Goal: Transaction & Acquisition: Purchase product/service

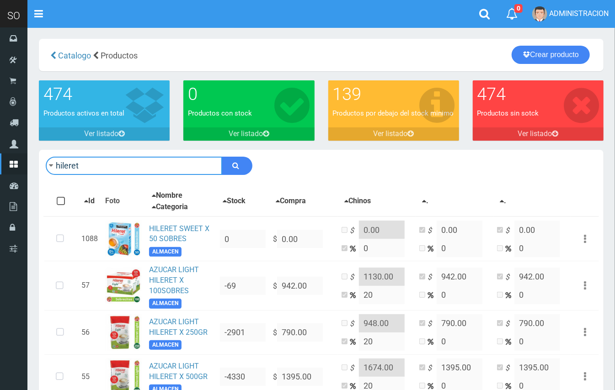
click at [161, 163] on input "hileret" at bounding box center [134, 166] width 177 height 18
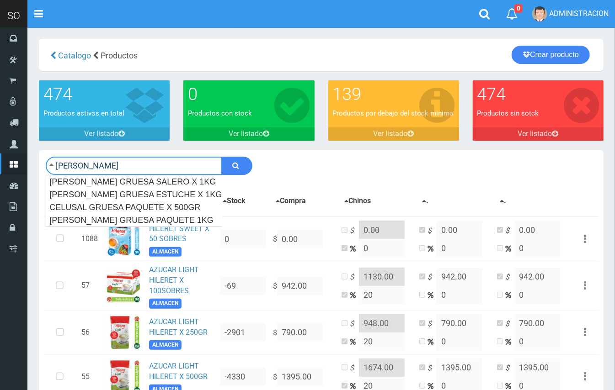
type input "sal grue"
click at [222, 157] on button "submit" at bounding box center [237, 166] width 31 height 18
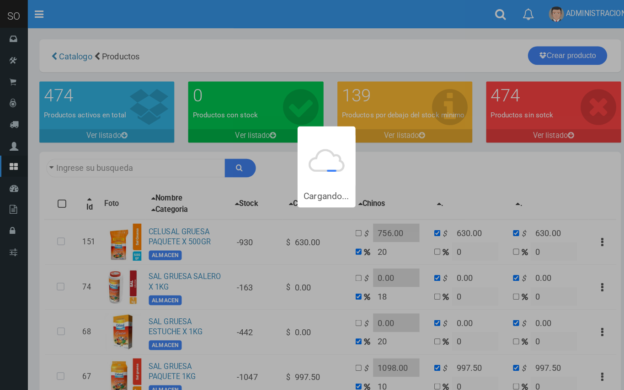
type input "sal grue"
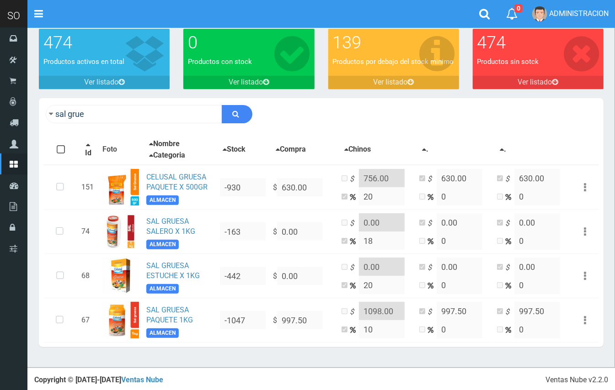
scroll to position [53, 0]
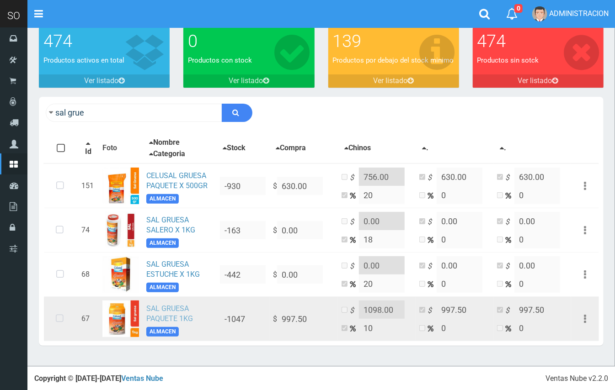
drag, startPoint x: 62, startPoint y: 319, endPoint x: 168, endPoint y: 319, distance: 106.1
click at [62, 319] on icon at bounding box center [60, 319] width 24 height 30
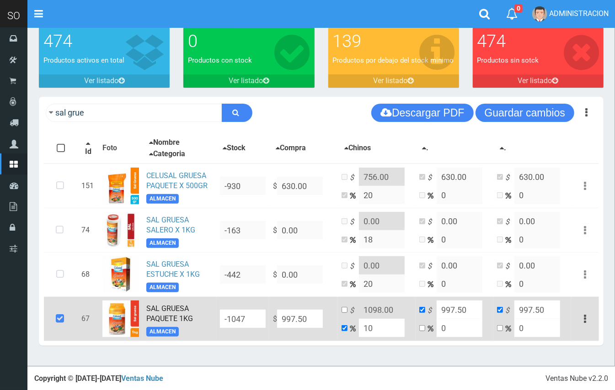
drag, startPoint x: 383, startPoint y: 326, endPoint x: 346, endPoint y: 320, distance: 37.6
click at [346, 320] on td "$ 1098.00 10" at bounding box center [377, 319] width 78 height 44
type input "2"
type input "1017.45"
type input "20"
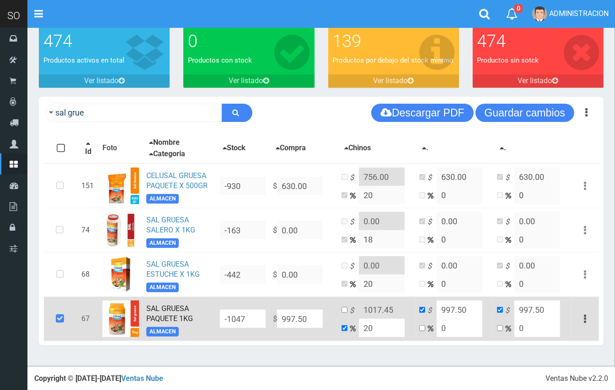
type input "1197"
click at [360, 326] on input "20" at bounding box center [382, 328] width 46 height 18
type input "1"
type input "1007.475"
type input "15"
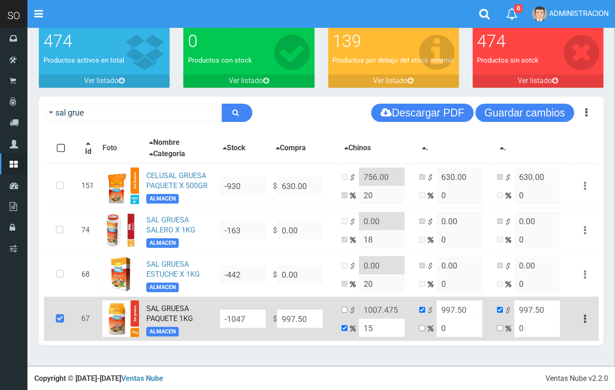
type input "1147.125"
type input "15"
click at [346, 310] on input "checkbox" at bounding box center [345, 310] width 6 height 6
checkbox input "true"
checkbox input "false"
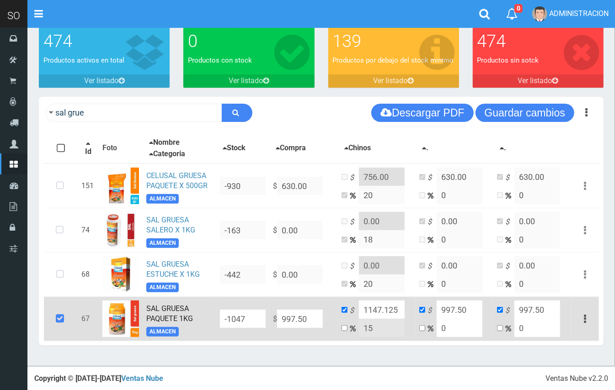
click at [405, 306] on td "$ 1147.125 15" at bounding box center [377, 319] width 78 height 44
drag, startPoint x: 400, startPoint y: 306, endPoint x: 385, endPoint y: 304, distance: 15.3
click at [385, 304] on input "1147.125" at bounding box center [382, 310] width 46 height 18
type input "1147.00"
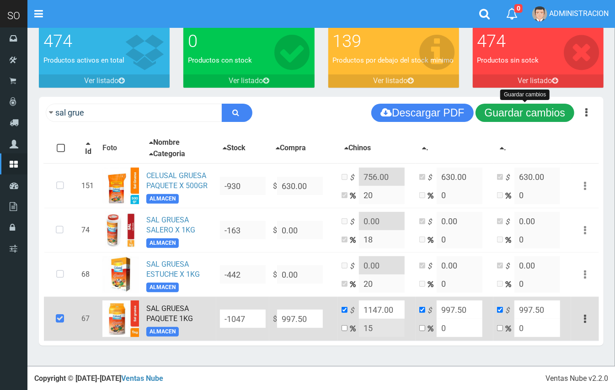
click at [540, 112] on button "Guardar cambios" at bounding box center [525, 113] width 99 height 18
click at [523, 116] on button "Guardar cambios" at bounding box center [525, 113] width 99 height 18
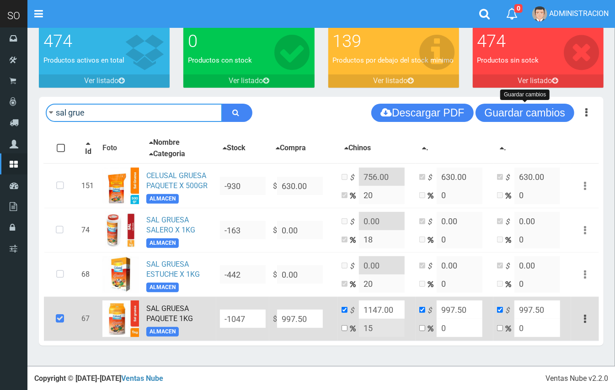
click at [112, 107] on input "sal grue" at bounding box center [134, 113] width 177 height 18
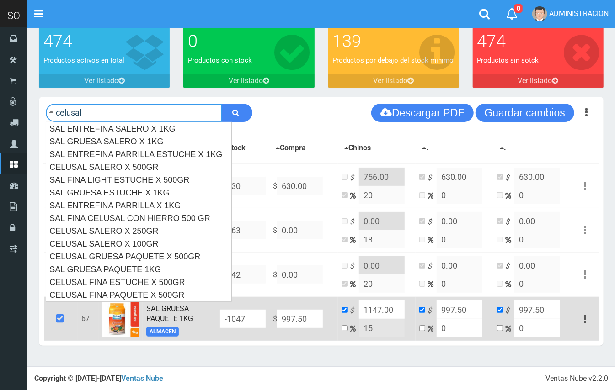
type input "celusal"
click at [222, 104] on button "submit" at bounding box center [237, 113] width 31 height 18
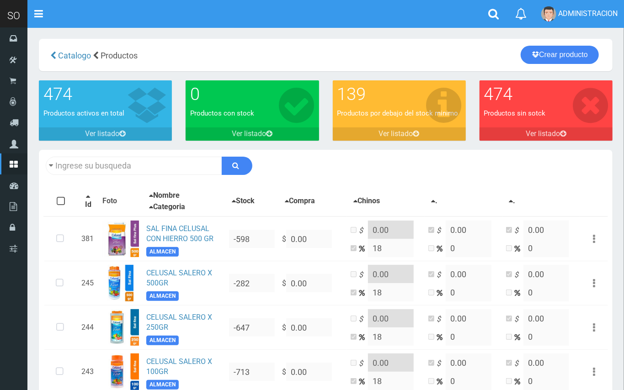
type input "celusal"
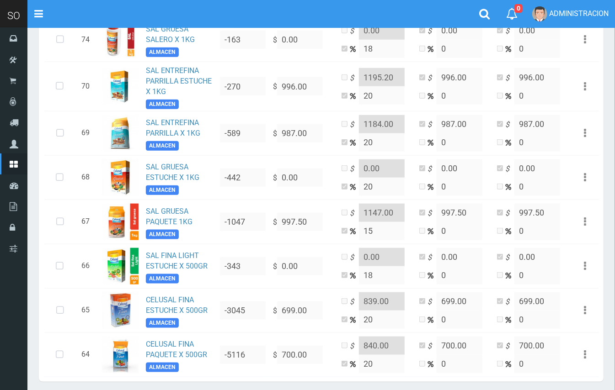
scroll to position [509, 0]
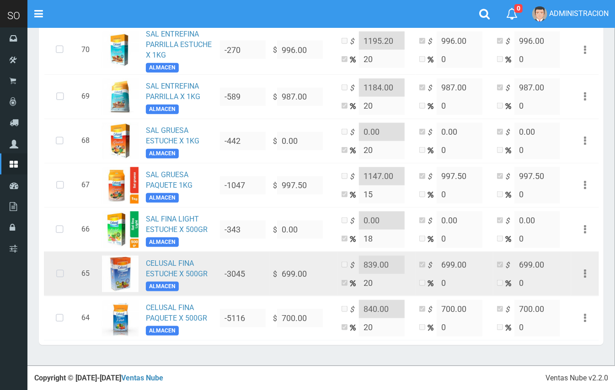
click at [57, 273] on icon at bounding box center [60, 274] width 24 height 30
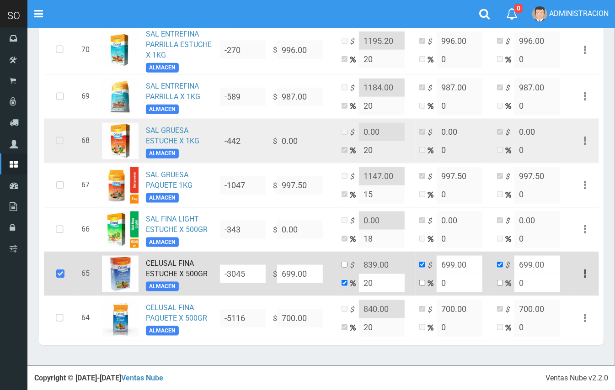
click at [62, 143] on icon at bounding box center [60, 141] width 24 height 30
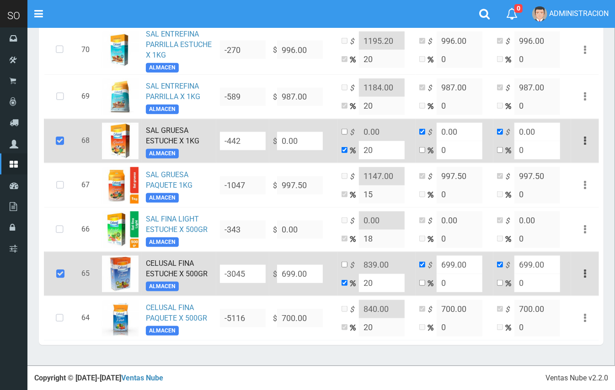
click at [174, 135] on link "[PERSON_NAME] GRUESA ESTUCHE X 1KG" at bounding box center [172, 135] width 53 height 19
drag, startPoint x: 297, startPoint y: 142, endPoint x: 267, endPoint y: 136, distance: 30.3
click at [267, 136] on tr "68 SAL GRUESA ESTUCHE X 1KG ALMACEN -442 $ 0.00 $ 0.00 20 $ 0.00 0 $ 0.00 0 Edi…" at bounding box center [321, 141] width 555 height 44
type input "1"
type input "1.2"
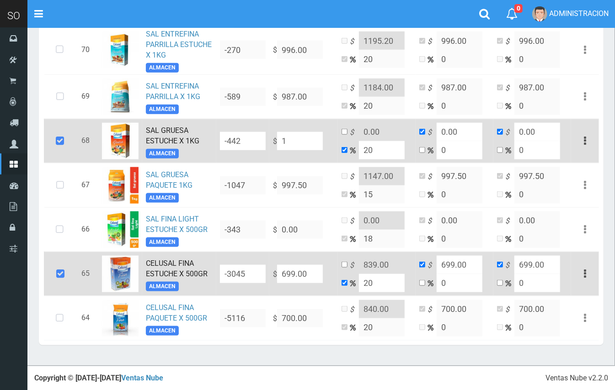
type input "1"
type input "11"
type input "13.2"
type input "11"
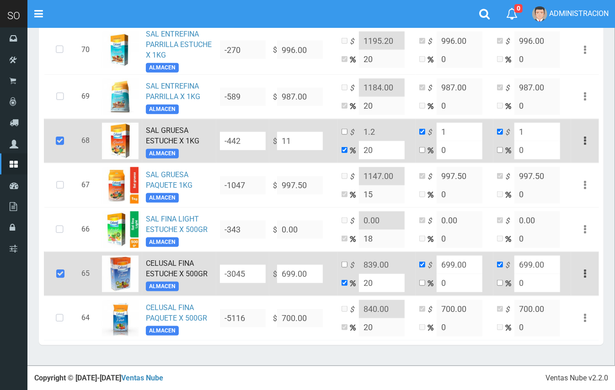
type input "11"
type input "119"
type input "142.8"
type input "119"
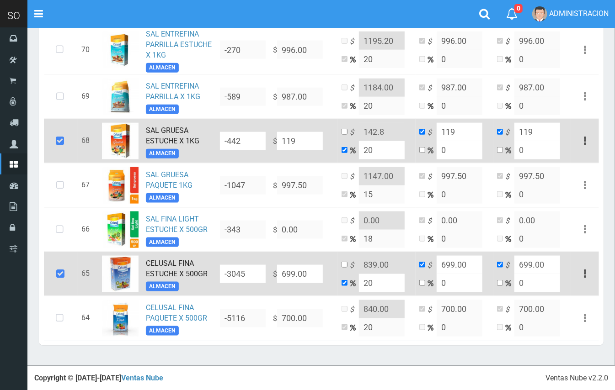
type input "1190"
type input "1428"
type input "1190"
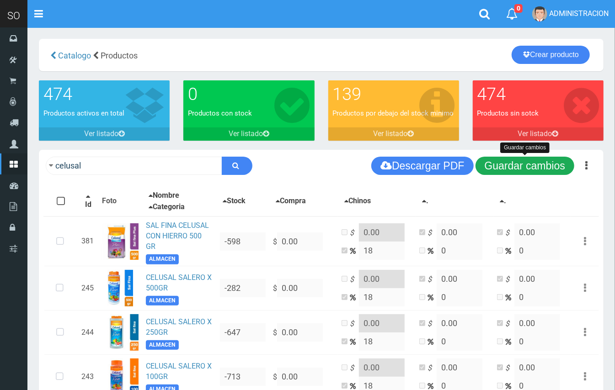
type input "1190.00"
click at [525, 167] on button "Guardar cambios" at bounding box center [525, 166] width 99 height 18
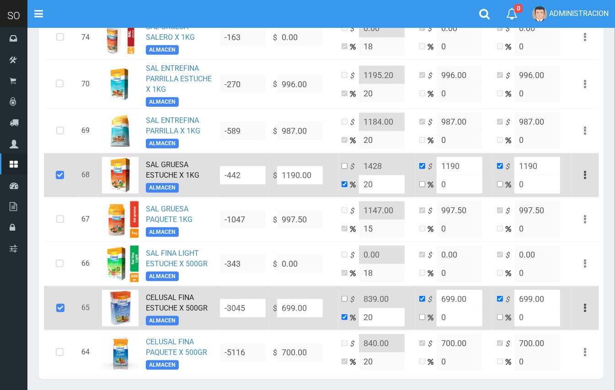
scroll to position [492, 0]
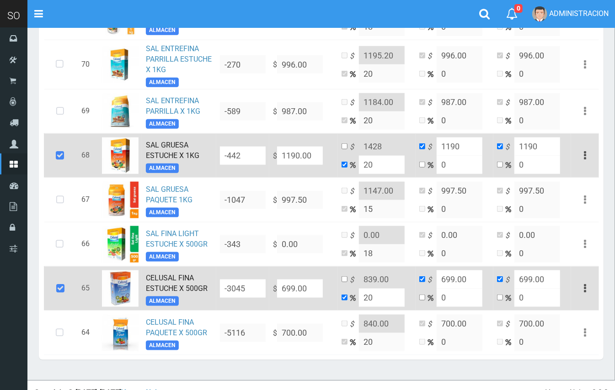
drag, startPoint x: 380, startPoint y: 166, endPoint x: 354, endPoint y: 167, distance: 25.6
click at [354, 167] on td "$ 1428 20" at bounding box center [377, 156] width 78 height 44
type input "15"
type input "1368.5"
drag, startPoint x: 383, startPoint y: 160, endPoint x: 358, endPoint y: 156, distance: 25.4
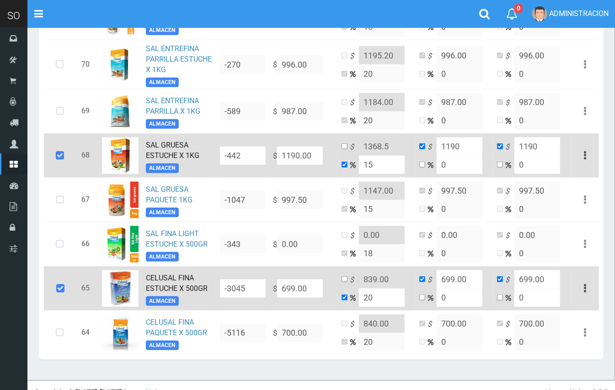
click at [358, 156] on td "$ 1368.5 15" at bounding box center [377, 156] width 78 height 44
type input "2"
type input "1213.8"
type input "20"
type input "1428"
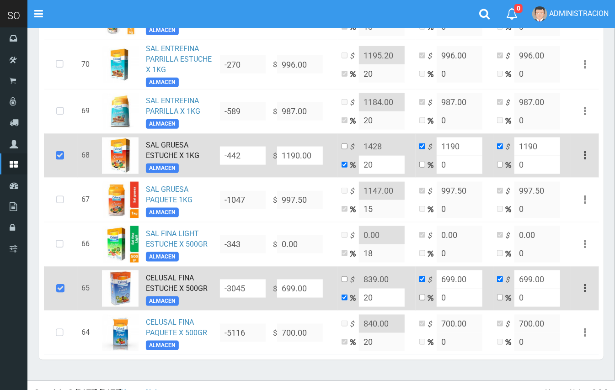
scroll to position [0, 0]
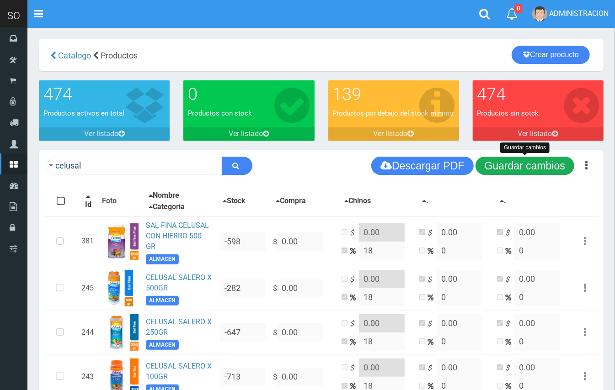
type input "20"
drag, startPoint x: 540, startPoint y: 162, endPoint x: 280, endPoint y: 167, distance: 260.7
click at [528, 163] on button "Guardar cambios" at bounding box center [525, 166] width 99 height 18
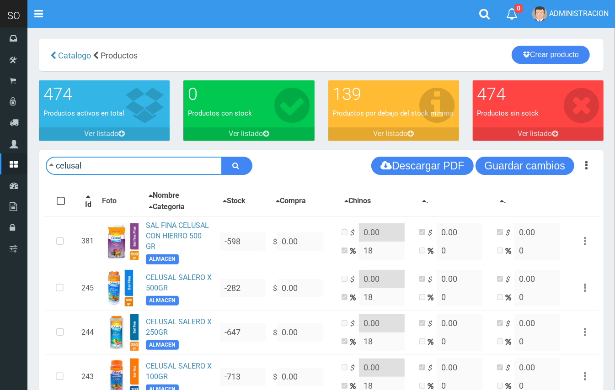
click at [128, 165] on input "celusal" at bounding box center [134, 166] width 177 height 18
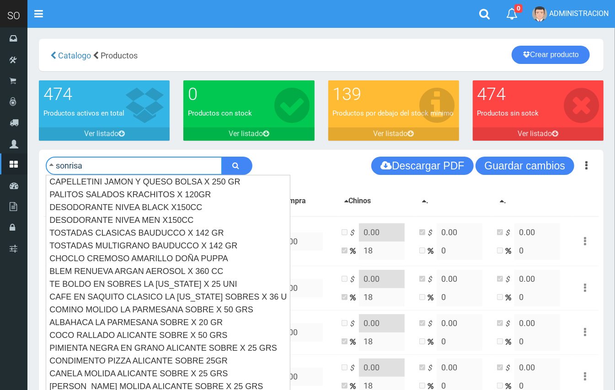
type input "sonrisa"
click at [222, 157] on button "submit" at bounding box center [237, 166] width 31 height 18
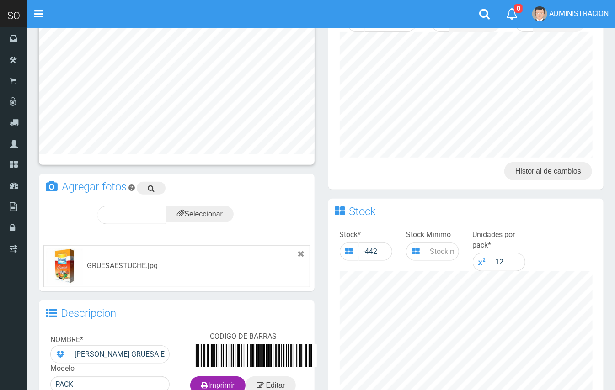
scroll to position [299, 0]
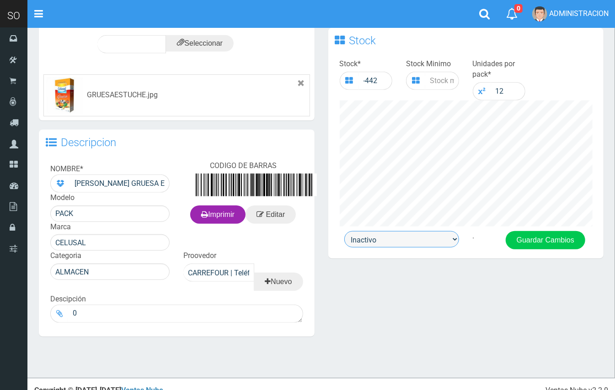
click at [450, 241] on select "Activo Inactivo" at bounding box center [401, 239] width 115 height 16
select select "1"
click at [344, 231] on select "Activo Inactivo" at bounding box center [401, 239] width 115 height 16
click at [542, 233] on button "Guardar Cambios" at bounding box center [546, 240] width 80 height 18
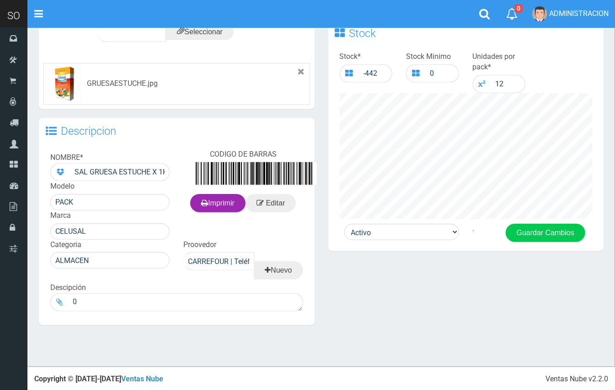
scroll to position [306, 0]
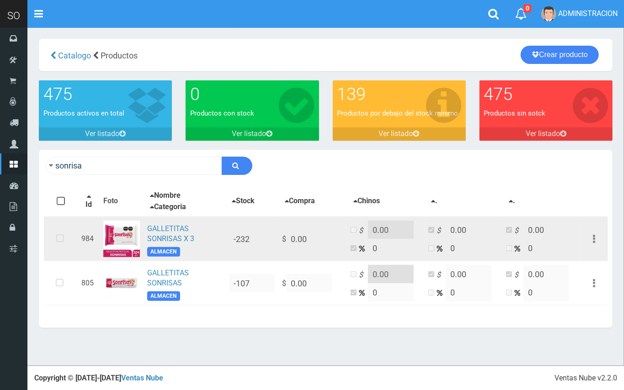
click at [143, 236] on td at bounding box center [122, 239] width 44 height 45
click at [179, 238] on link "GALLETITAS SONRISAS X 3" at bounding box center [170, 234] width 47 height 19
click at [171, 235] on link "GALLETITAS SONRISAS X 3" at bounding box center [170, 234] width 47 height 19
drag, startPoint x: 58, startPoint y: 244, endPoint x: 284, endPoint y: 324, distance: 240.5
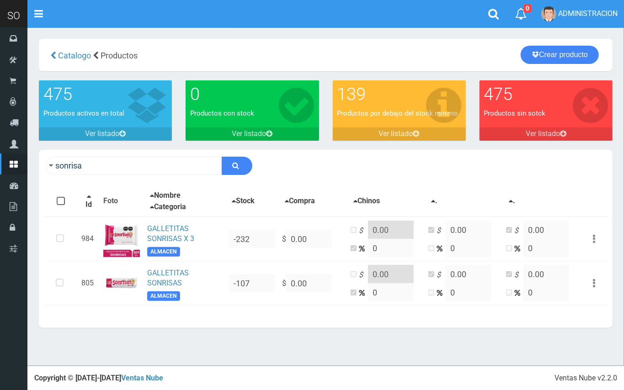
click at [59, 244] on icon at bounding box center [60, 239] width 24 height 30
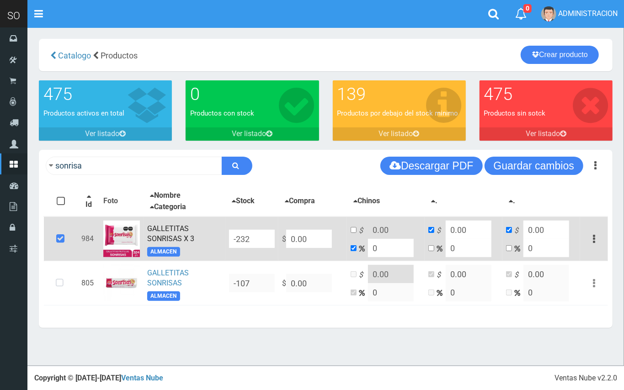
drag, startPoint x: 324, startPoint y: 238, endPoint x: 295, endPoint y: 235, distance: 29.4
click at [295, 235] on input "0.00" at bounding box center [309, 239] width 46 height 18
type input "0"
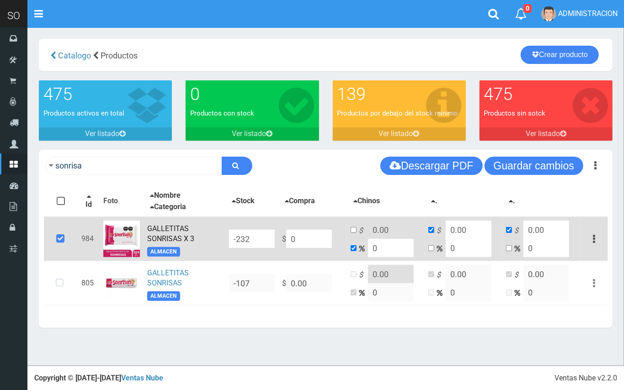
type input "0"
type input "NaN"
type input "1"
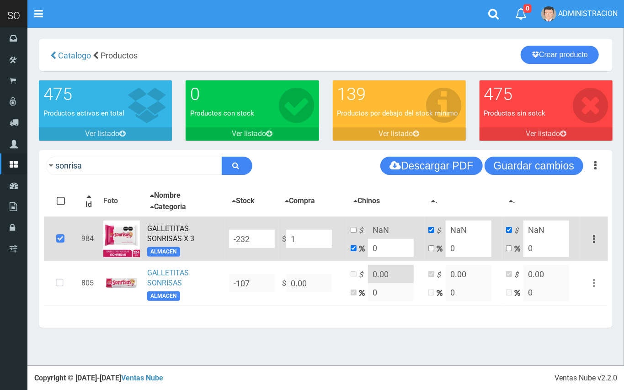
type input "1"
type input "18"
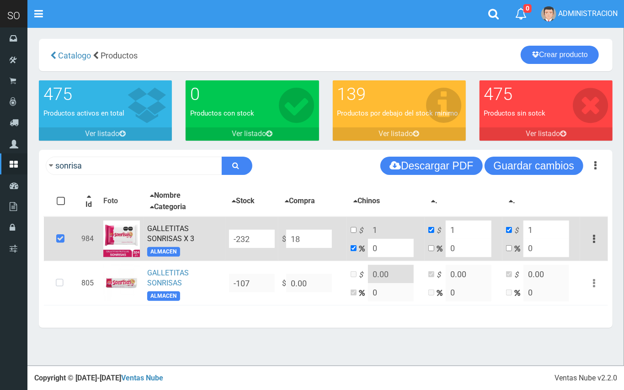
type input "18"
type input "189"
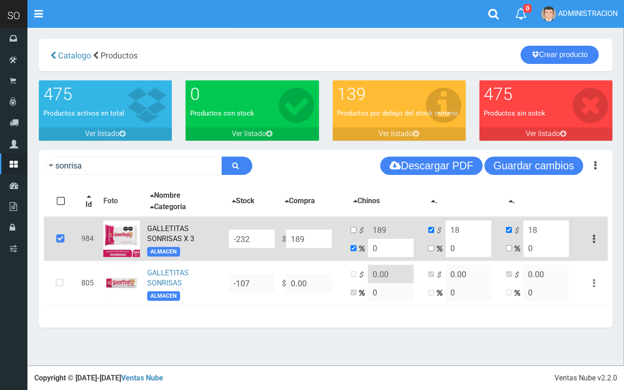
type input "189"
type input "1890"
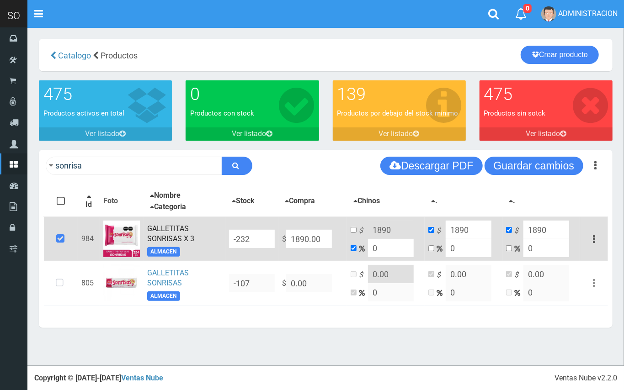
type input "1890.00"
drag, startPoint x: 377, startPoint y: 246, endPoint x: 370, endPoint y: 246, distance: 6.9
click at [370, 246] on input "0" at bounding box center [391, 248] width 46 height 18
type input "15"
type input "2173.5"
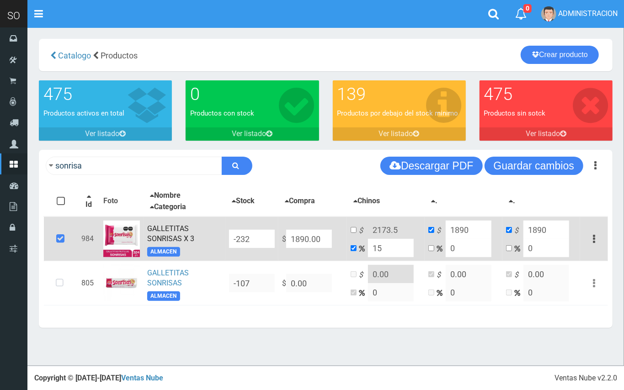
drag, startPoint x: 383, startPoint y: 251, endPoint x: 370, endPoint y: 247, distance: 13.2
click at [370, 247] on input "15" at bounding box center [391, 248] width 46 height 18
type input "2"
type input "1927.8"
type input "20"
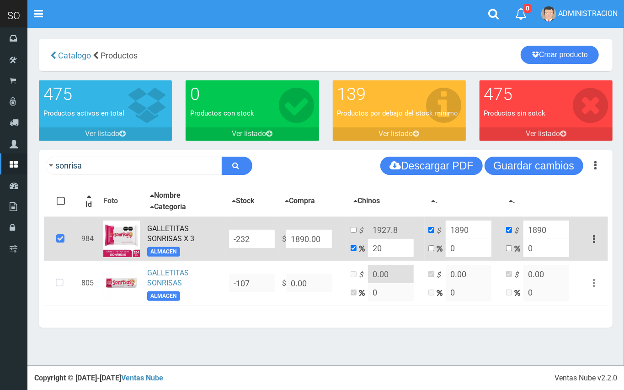
type input "2268"
type input "20"
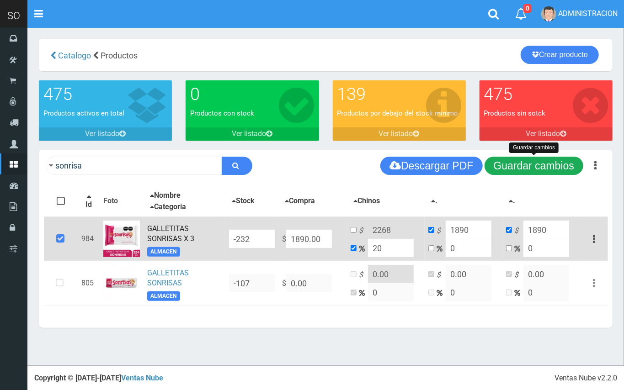
click at [537, 169] on button "Guardar cambios" at bounding box center [534, 166] width 99 height 18
click at [540, 166] on button "Guardar cambios" at bounding box center [534, 166] width 99 height 18
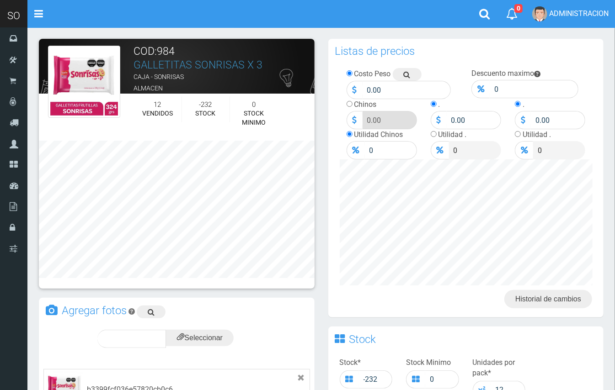
scroll to position [307, 0]
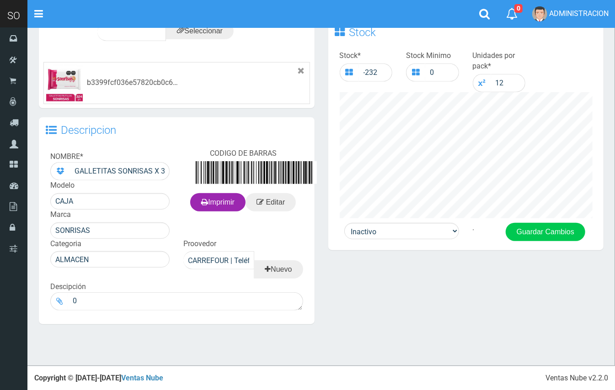
drag, startPoint x: 622, startPoint y: 37, endPoint x: 512, endPoint y: 355, distance: 336.4
click at [615, 355] on html "Cargando... × Nueva alerta Toggle navigation 0" at bounding box center [307, 42] width 615 height 698
click at [401, 235] on select "Activo Inactivo" at bounding box center [401, 231] width 115 height 16
select select "1"
click at [344, 223] on select "Activo Inactivo" at bounding box center [401, 231] width 115 height 16
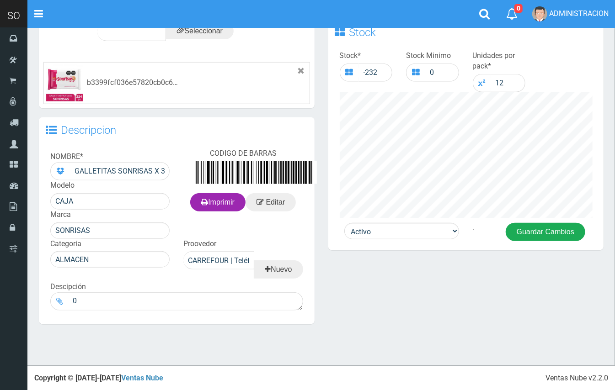
click at [522, 225] on button "Guardar Cambios" at bounding box center [546, 232] width 80 height 18
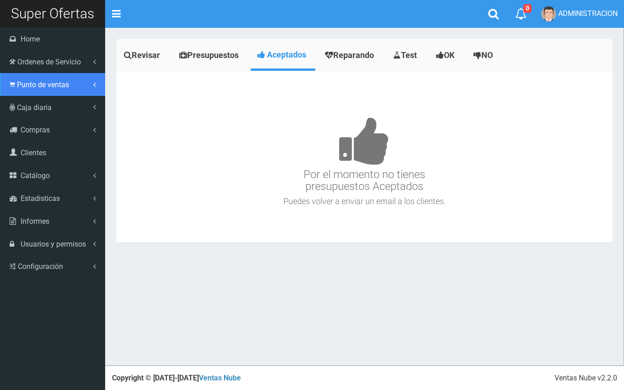
click at [26, 88] on span "Punto de ventas" at bounding box center [43, 84] width 52 height 9
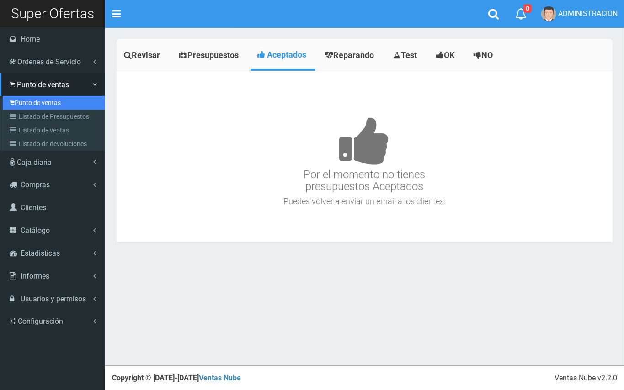
click at [51, 105] on link "Punto de ventas" at bounding box center [54, 103] width 102 height 14
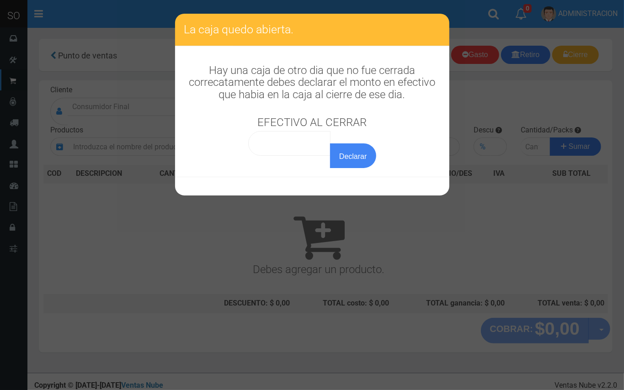
click at [328, 137] on div "Declarar" at bounding box center [312, 149] width 128 height 37
click at [322, 137] on input "text" at bounding box center [289, 143] width 83 height 25
type input "0,01"
click at [330, 144] on button "Declarar" at bounding box center [353, 156] width 46 height 25
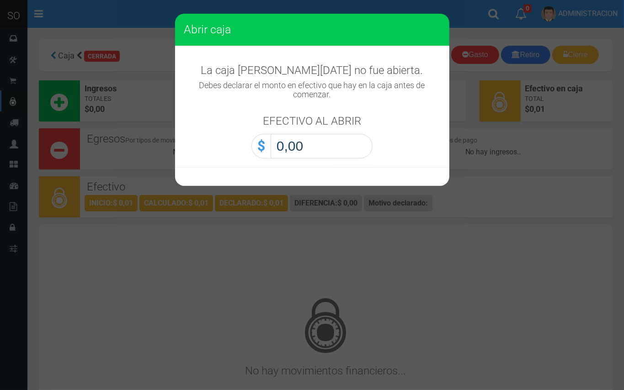
click at [366, 138] on input "0,00" at bounding box center [322, 146] width 102 height 25
type input "0,01"
click at [0, 0] on button "Abrir caja" at bounding box center [0, 0] width 0 height 0
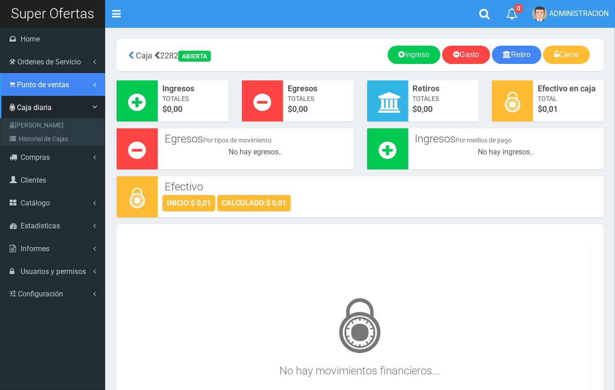
click at [28, 88] on span "Punto de ventas" at bounding box center [43, 84] width 52 height 9
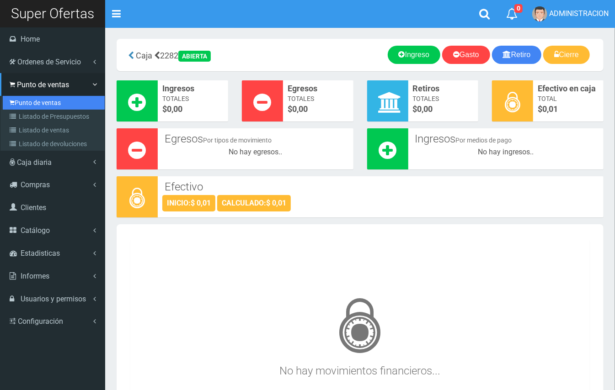
drag, startPoint x: 37, startPoint y: 103, endPoint x: 110, endPoint y: 93, distance: 72.9
click at [37, 102] on link "Punto de ventas" at bounding box center [54, 103] width 102 height 14
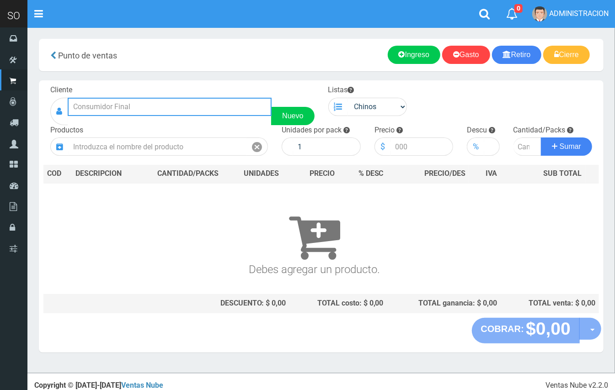
click at [223, 108] on input "text" at bounding box center [170, 107] width 204 height 18
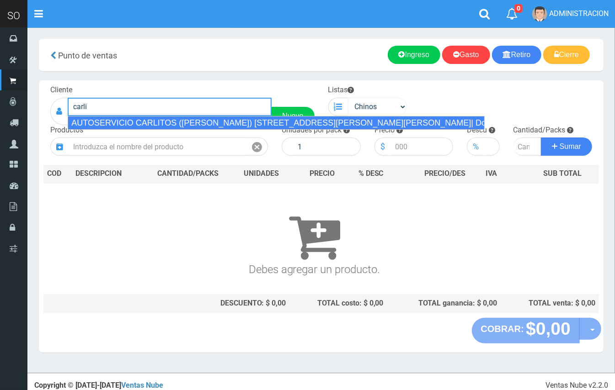
drag, startPoint x: 235, startPoint y: 119, endPoint x: 358, endPoint y: 111, distance: 124.2
click at [240, 119] on div "AUTOSERVICIO CARLITOS (CARLOS) LOS CERROS 215 (ESCOBAR)| Documento: 5988745512 …" at bounding box center [276, 123] width 417 height 14
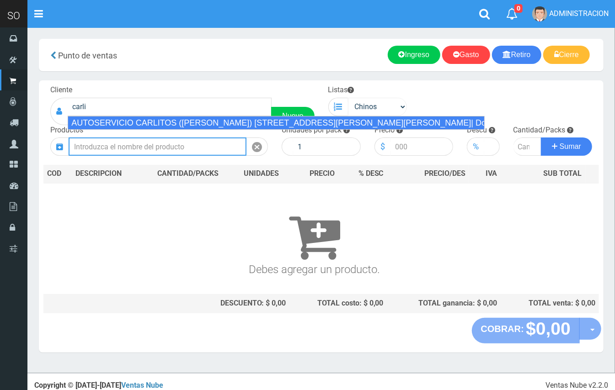
type input "AUTOSERVICIO CARLITOS (CARLOS) LOS CERROS 215 (ESCOBAR)| Documento: 5988745512 …"
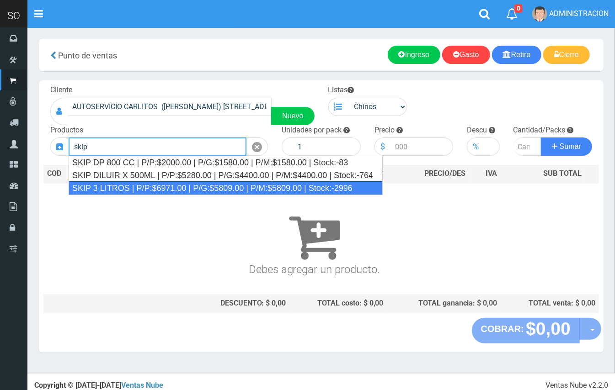
click at [248, 187] on div "SKIP 3 LITROS | P/P:$6971.00 | P/G:$5809.00 | P/M:$5809.00 | Stock:-2996" at bounding box center [226, 189] width 314 height 14
type input "SKIP 3 LITROS | P/P:$6971.00 | P/G:$5809.00 | P/M:$5809.00 | Stock:-2996"
type input "4"
type input "6971.00"
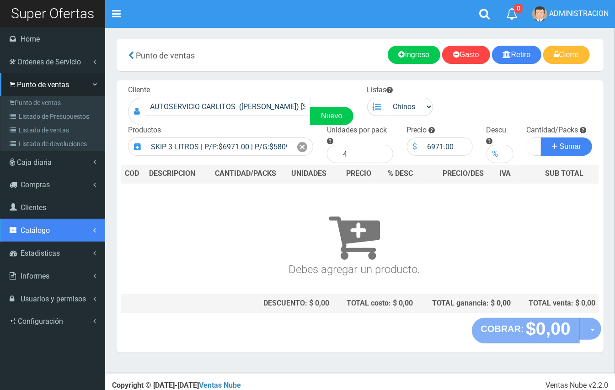
click at [36, 233] on span "Catálogo" at bounding box center [35, 230] width 29 height 9
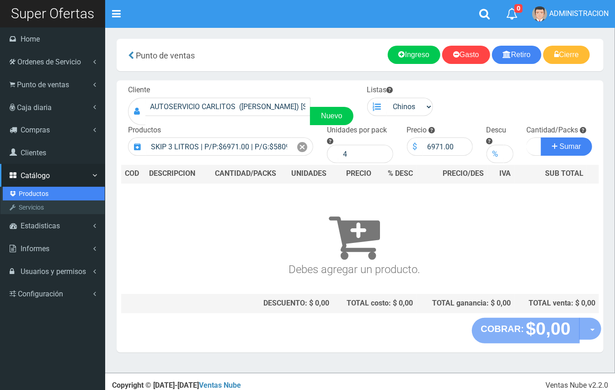
click at [38, 194] on link "Productos" at bounding box center [54, 194] width 102 height 14
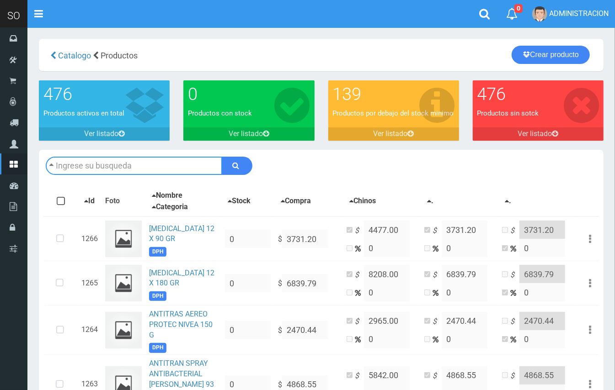
click at [125, 160] on input "text" at bounding box center [134, 166] width 177 height 18
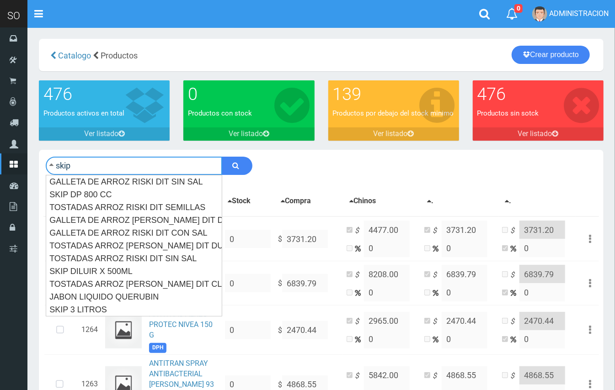
type input "skip"
click at [222, 157] on button "submit" at bounding box center [237, 166] width 31 height 18
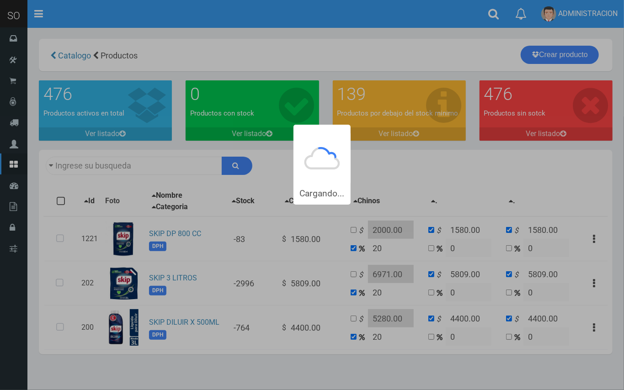
type input "skip"
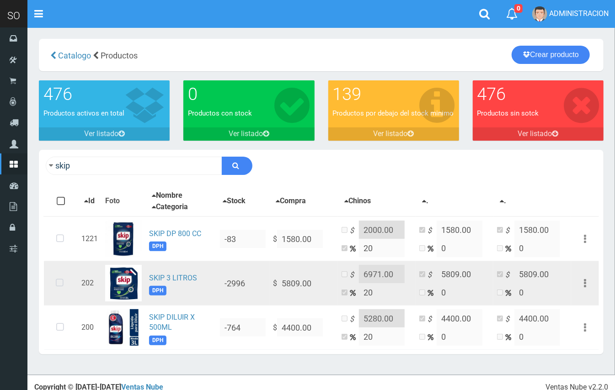
click at [59, 284] on icon at bounding box center [60, 283] width 24 height 30
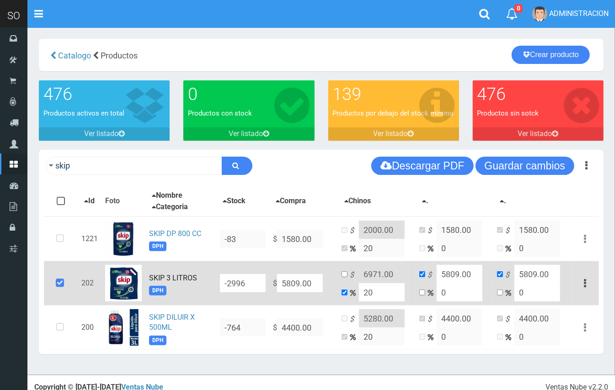
drag, startPoint x: 310, startPoint y: 282, endPoint x: 230, endPoint y: 275, distance: 80.8
click at [233, 278] on tr "202 SKIP 3 LITROS DPH -2996 $ 5809.00 $ 6971.00 20 $ 5809.00 0 $ 5809.00 0 Edit…" at bounding box center [321, 284] width 555 height 44
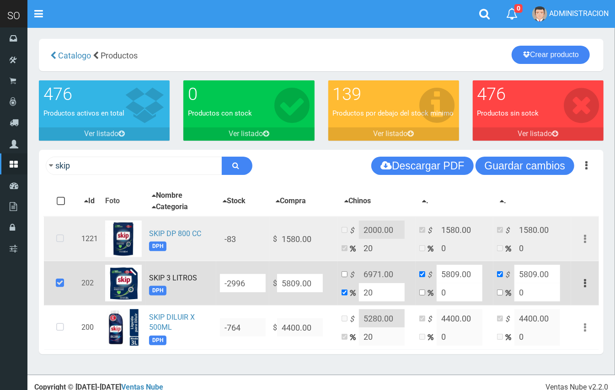
type input "6"
type input "7.2"
type input "6"
type input "64"
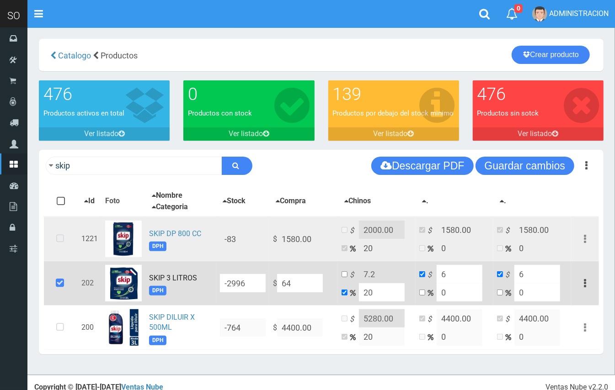
type input "76.8"
type input "64"
type input "640"
type input "768"
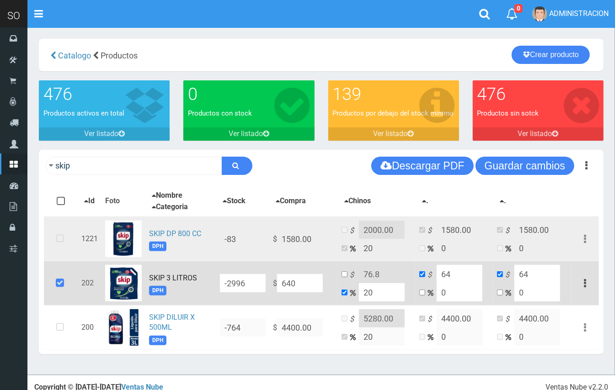
type input "640"
type input "6400"
type input "7680"
type input "6400"
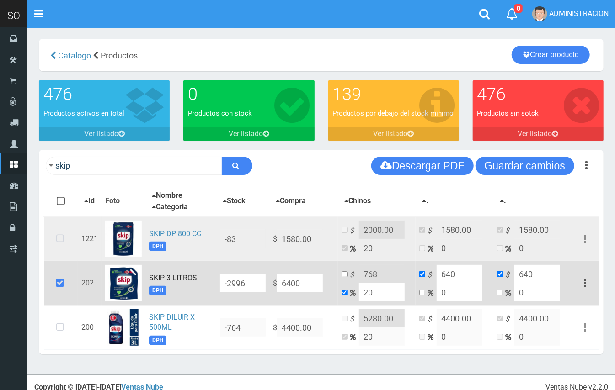
type input "6400"
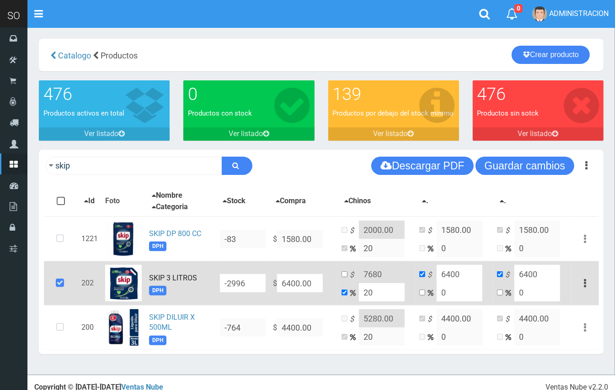
type input "6400.00"
click at [342, 273] on input "checkbox" at bounding box center [345, 275] width 6 height 6
checkbox input "true"
checkbox input "false"
drag, startPoint x: 390, startPoint y: 271, endPoint x: 369, endPoint y: 269, distance: 20.2
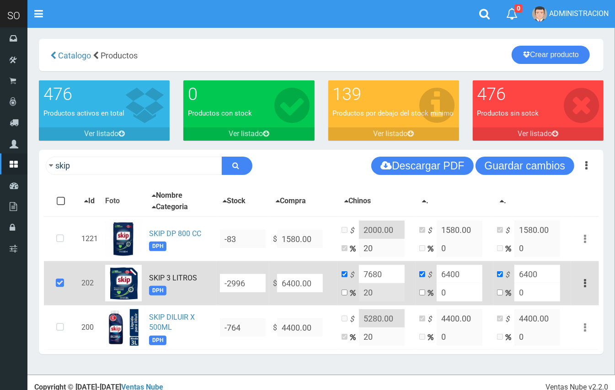
click at [369, 269] on input "7680" at bounding box center [382, 274] width 46 height 18
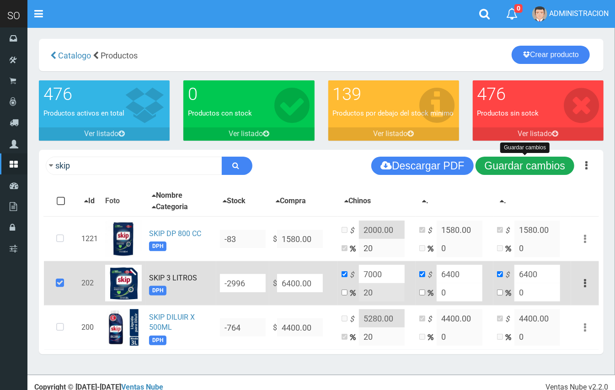
type input "7000"
click at [511, 171] on button "Guardar cambios" at bounding box center [525, 166] width 99 height 18
click at [524, 166] on button "Guardar cambios" at bounding box center [525, 166] width 99 height 18
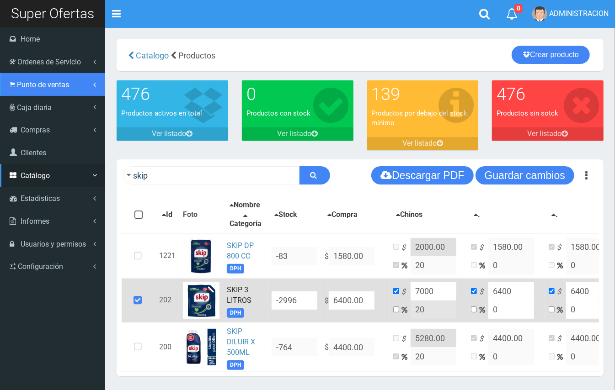
click at [37, 82] on span "Punto de ventas" at bounding box center [43, 84] width 52 height 9
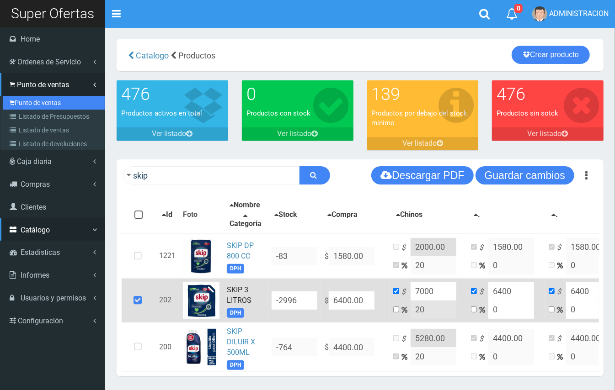
click at [43, 99] on link "Punto de ventas" at bounding box center [54, 103] width 102 height 14
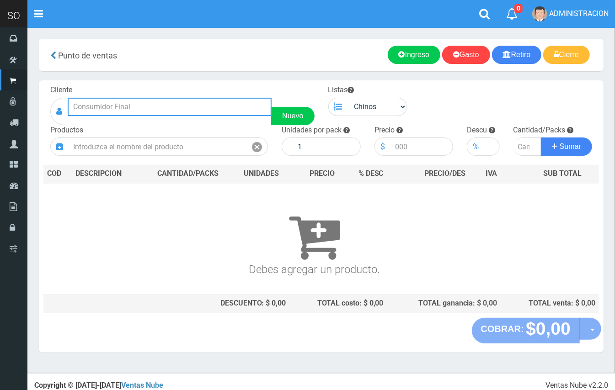
click at [187, 111] on input "text" at bounding box center [170, 107] width 204 height 18
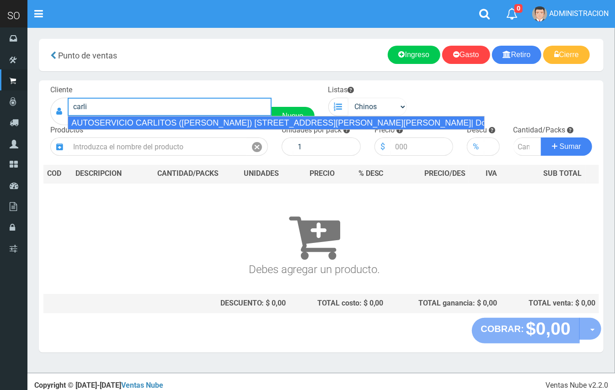
drag, startPoint x: 213, startPoint y: 124, endPoint x: 380, endPoint y: 116, distance: 167.1
click at [215, 121] on div "AUTOSERVICIO CARLITOS ([PERSON_NAME]) [STREET_ADDRESS][PERSON_NAME][PERSON_NAME…" at bounding box center [276, 123] width 417 height 14
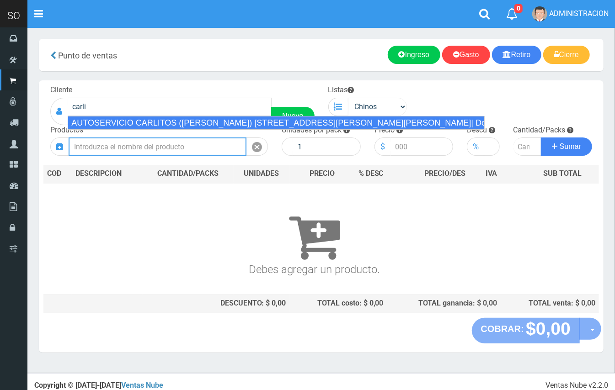
type input "AUTOSERVICIO CARLITOS ([PERSON_NAME]) [STREET_ADDRESS][PERSON_NAME][PERSON_NAME…"
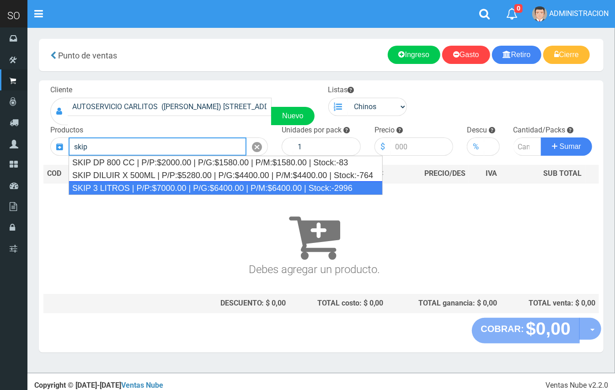
drag, startPoint x: 200, startPoint y: 183, endPoint x: 247, endPoint y: 182, distance: 47.6
click at [200, 183] on div "SKIP 3 LITROS | P/P:$7000.00 | P/G:$6400.00 | P/M:$6400.00 | Stock:-2996" at bounding box center [226, 189] width 314 height 14
type input "SKIP 3 LITROS | P/P:$7000.00 | P/G:$6400.00 | P/M:$6400.00 | Stock:-2996"
type input "4"
type input "7000.00"
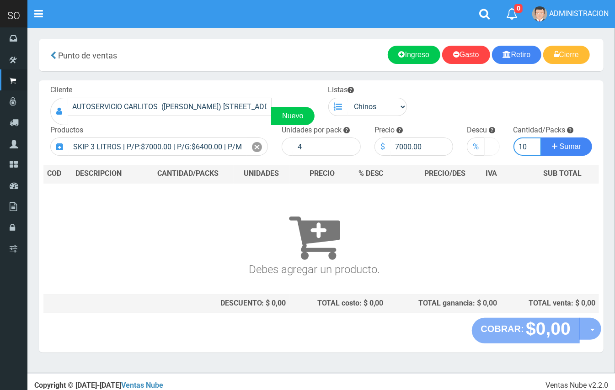
type input "10"
click at [541, 138] on button "Sumar" at bounding box center [566, 147] width 51 height 18
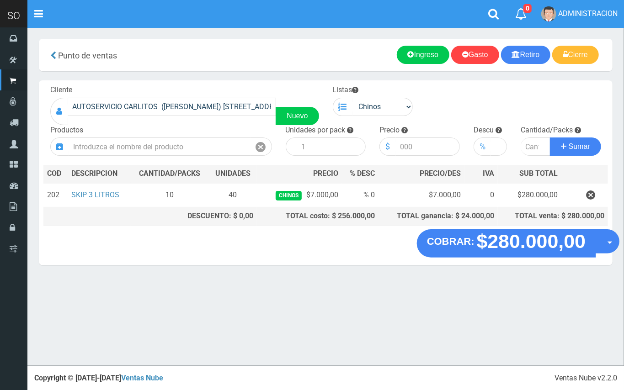
drag, startPoint x: 608, startPoint y: 243, endPoint x: 608, endPoint y: 262, distance: 18.8
click at [608, 244] on button "Opciones" at bounding box center [607, 242] width 24 height 24
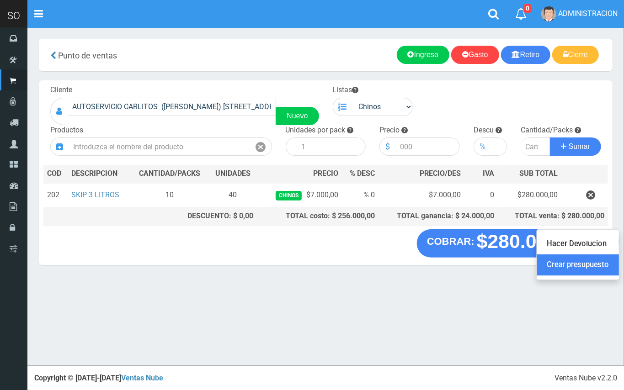
click at [604, 266] on link "Crear presupuesto" at bounding box center [578, 265] width 82 height 21
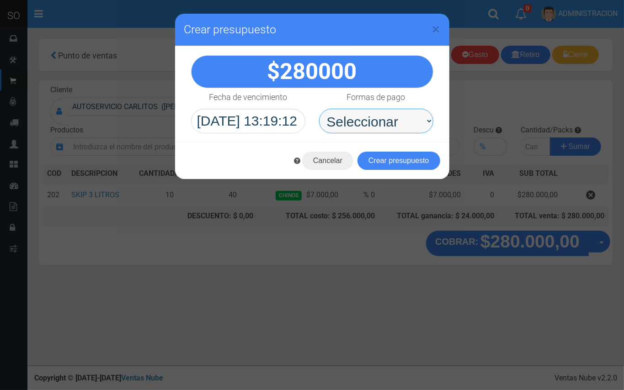
click at [413, 113] on select "Seleccionar Efectivo Tarjeta de Crédito Depósito Débito" at bounding box center [376, 121] width 114 height 25
select select "Efectivo"
click at [319, 109] on select "Seleccionar Efectivo Tarjeta de Crédito Depósito Débito" at bounding box center [376, 121] width 114 height 25
click at [410, 156] on button "Crear presupuesto" at bounding box center [399, 161] width 83 height 18
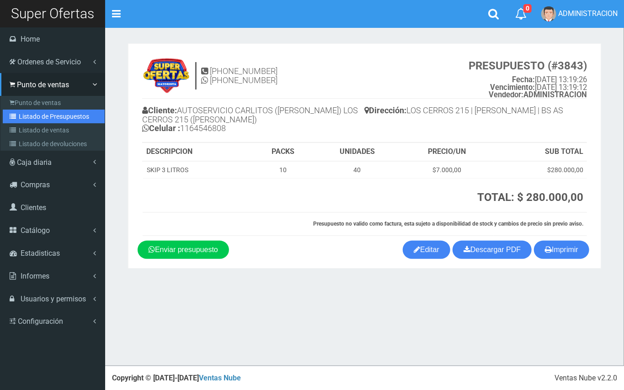
drag, startPoint x: 28, startPoint y: 119, endPoint x: 295, endPoint y: 131, distance: 267.7
click at [30, 119] on link "Listado de Presupuestos" at bounding box center [54, 117] width 102 height 14
